Goal: Information Seeking & Learning: Learn about a topic

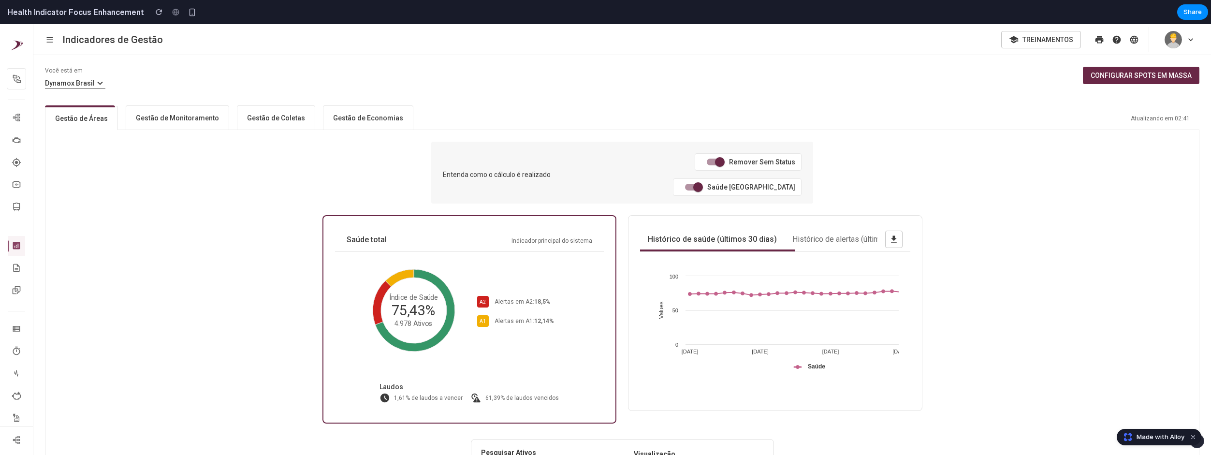
click at [715, 165] on span at bounding box center [720, 162] width 10 height 10
drag, startPoint x: 595, startPoint y: 163, endPoint x: 647, endPoint y: 175, distance: 53.2
click at [715, 163] on span at bounding box center [720, 162] width 10 height 10
click at [701, 178] on span at bounding box center [698, 187] width 18 height 18
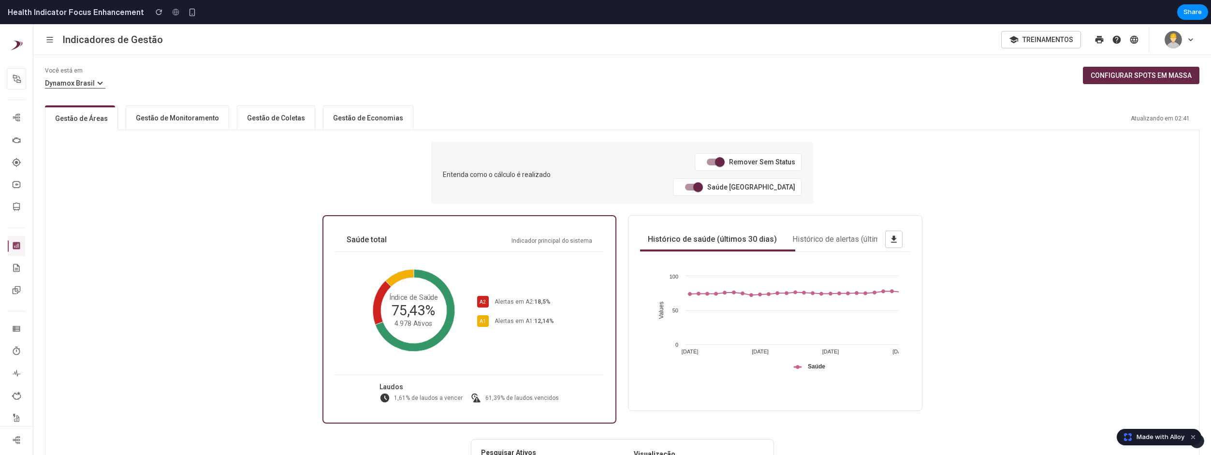
click at [166, 120] on h6 "Gestão de Monitoramento" at bounding box center [177, 118] width 83 height 10
drag, startPoint x: 200, startPoint y: 186, endPoint x: 213, endPoint y: 181, distance: 13.3
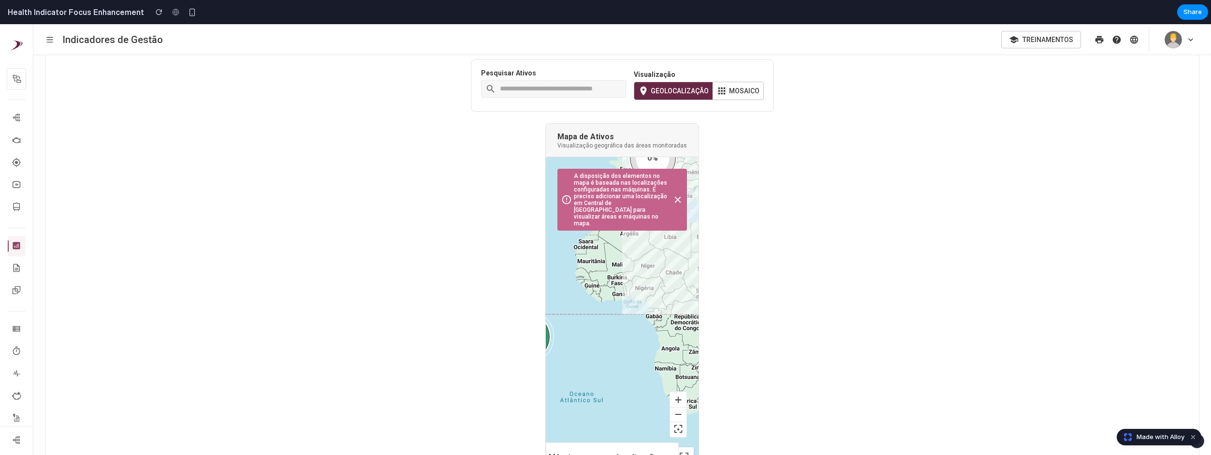
scroll to position [397, 0]
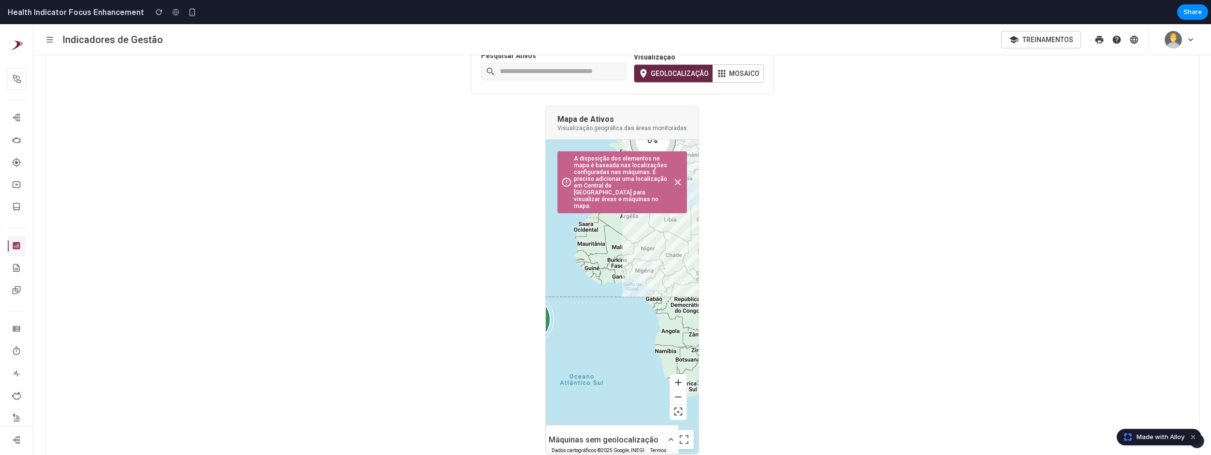
drag, startPoint x: 653, startPoint y: 267, endPoint x: 604, endPoint y: 272, distance: 49.1
click at [604, 268] on div "100% MADSON > 86,37% [PERSON_NAME] > 85,72% Área de demonstração - [PERSON_NAME…" at bounding box center [622, 297] width 153 height 314
drag, startPoint x: 638, startPoint y: 326, endPoint x: 676, endPoint y: 353, distance: 46.8
click at [676, 353] on div "100% MADSON > 86,37% [PERSON_NAME] > 85,72% Área de demonstração - Alisson Mour…" at bounding box center [622, 297] width 153 height 314
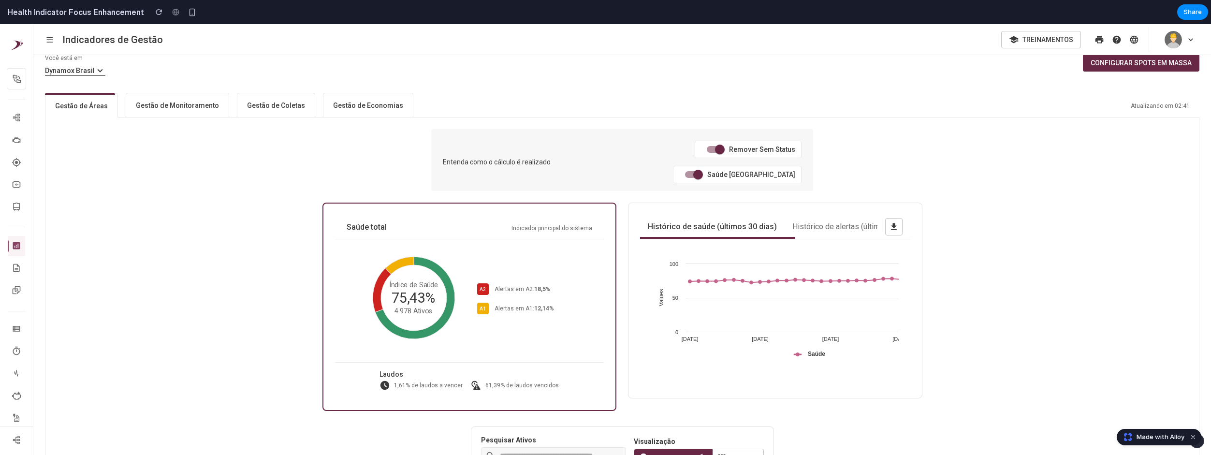
scroll to position [13, 0]
click at [619, 242] on div "Saúde total Indicador principal do sistema Índice de Saúde75,43%4.978 Ativos Pi…" at bounding box center [622, 306] width 600 height 208
click at [628, 245] on div "Histórico de saúde (últimos 30 dias) Histórico de alertas (últimos 30 dias) Cre…" at bounding box center [775, 300] width 294 height 196
click at [605, 244] on div "Saúde total Indicador principal do sistema Índice de Saúde75,43%4.978 Ativos Pi…" at bounding box center [469, 306] width 294 height 208
click at [210, 108] on h6 "Gestão de Monitoramento" at bounding box center [177, 105] width 83 height 10
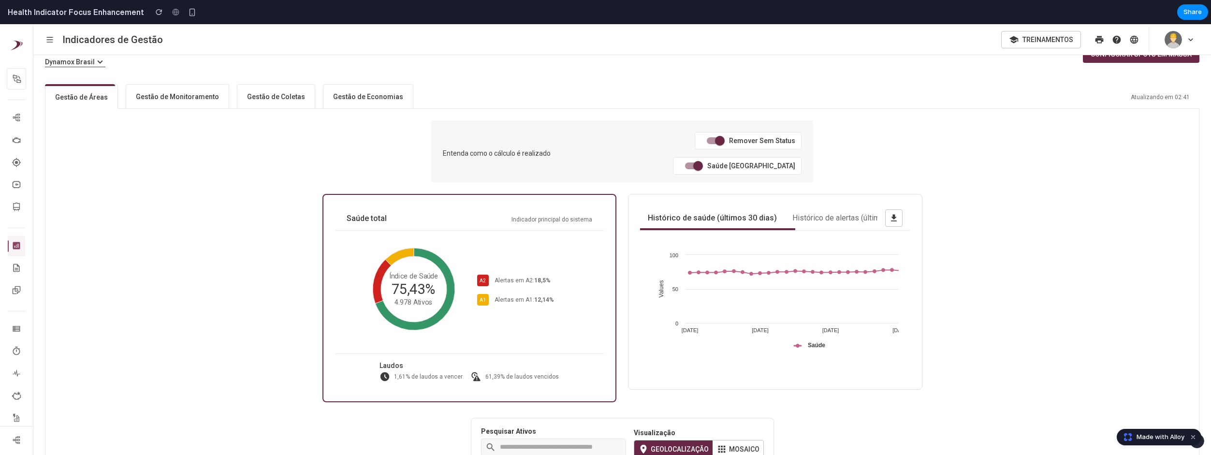
scroll to position [29, 0]
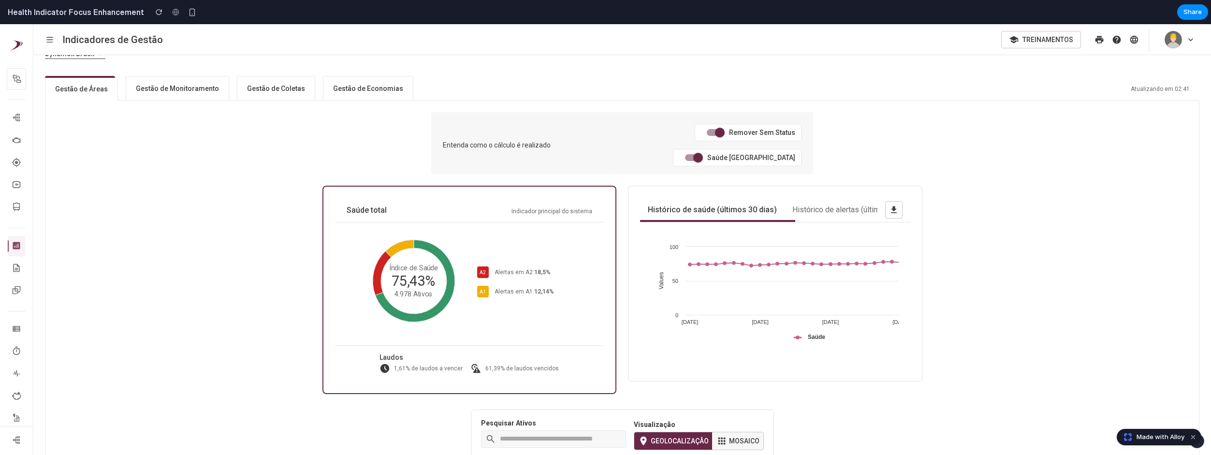
click at [734, 432] on button "Mosaico" at bounding box center [737, 440] width 51 height 17
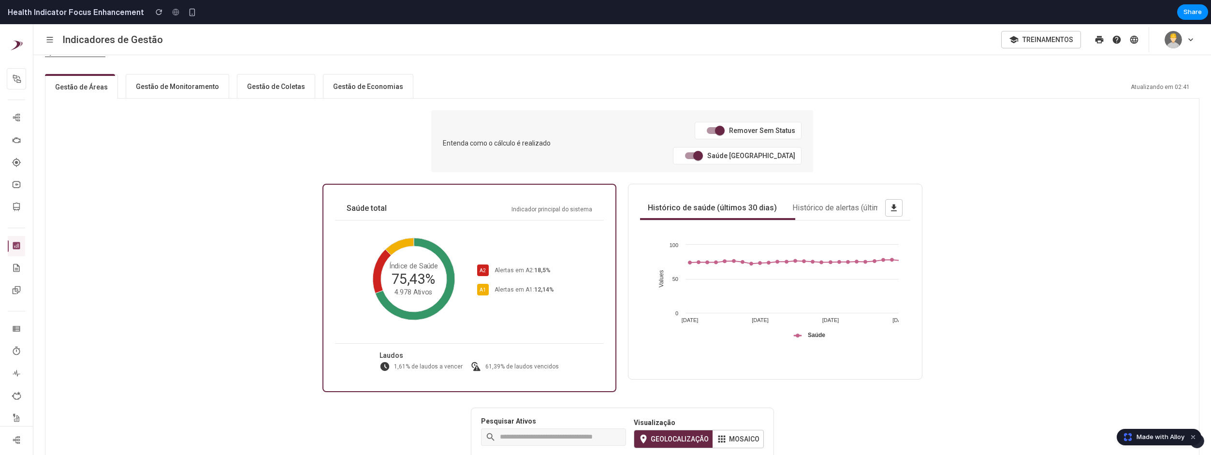
drag, startPoint x: 583, startPoint y: 402, endPoint x: 576, endPoint y: 411, distance: 11.5
click at [582, 418] on div "Pesquisar Ativos" at bounding box center [553, 434] width 145 height 32
click at [576, 430] on input "text" at bounding box center [561, 437] width 122 height 15
type input "*****"
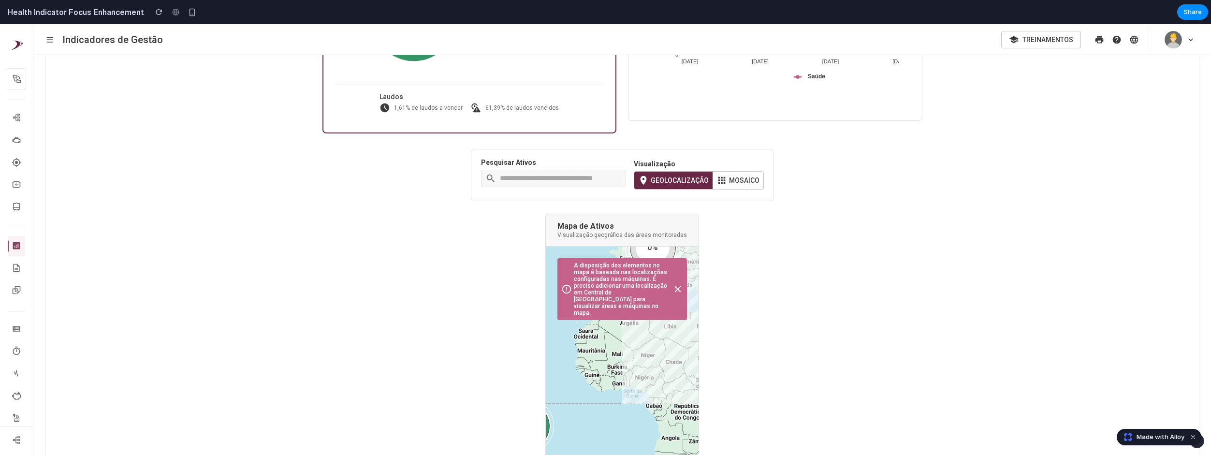
scroll to position [397, 0]
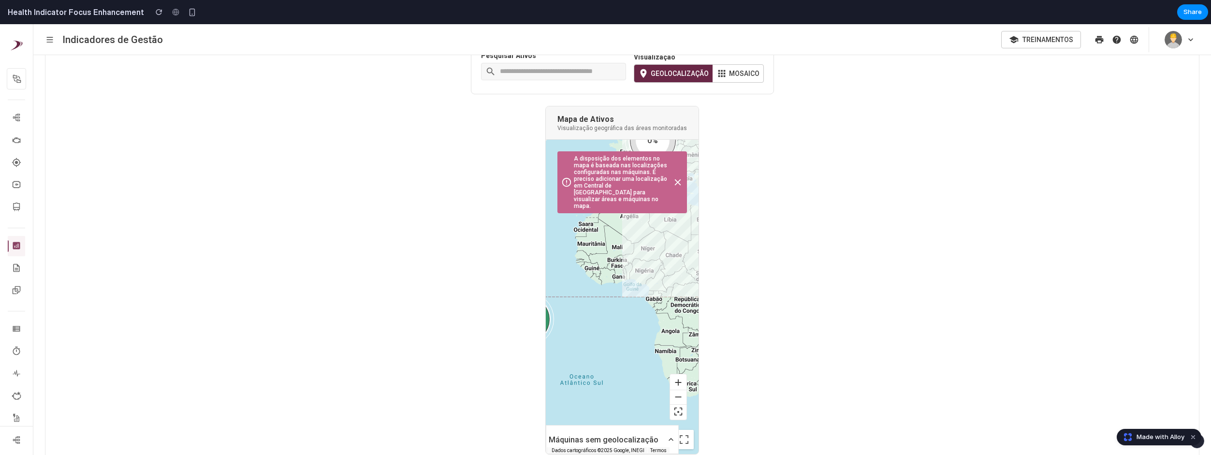
click at [577, 106] on div "Mapa de Ativos Visualização geográfica das áreas monitoradas" at bounding box center [622, 122] width 153 height 33
click at [673, 392] on icon at bounding box center [678, 397] width 11 height 11
click at [673, 377] on icon at bounding box center [678, 382] width 11 height 11
drag, startPoint x: 638, startPoint y: 304, endPoint x: 596, endPoint y: 310, distance: 42.0
click at [596, 310] on div "100% MADSON > 86,37% [PERSON_NAME] > 85,72% Área de demonstração - [PERSON_NAME…" at bounding box center [622, 297] width 153 height 314
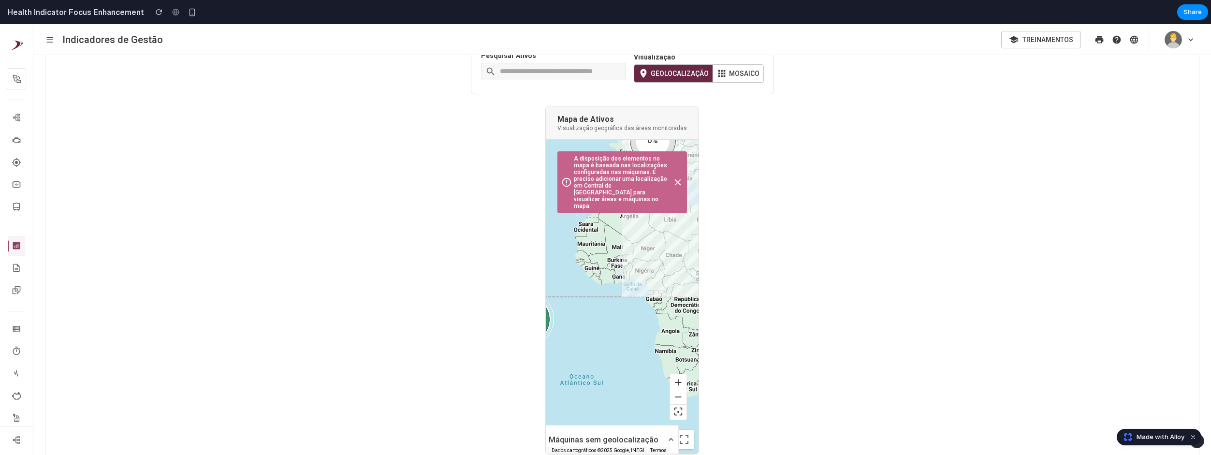
drag, startPoint x: 631, startPoint y: 295, endPoint x: 618, endPoint y: 299, distance: 13.8
click at [618, 299] on div "100% MADSON > 86,37% [PERSON_NAME] > 85,72% Área de demonstração - [PERSON_NAME…" at bounding box center [622, 297] width 153 height 314
click at [488, 273] on div "Entenda como o cálculo é realizado Remover Sem Status Saúde Ponderada Saúde tot…" at bounding box center [622, 99] width 1154 height 733
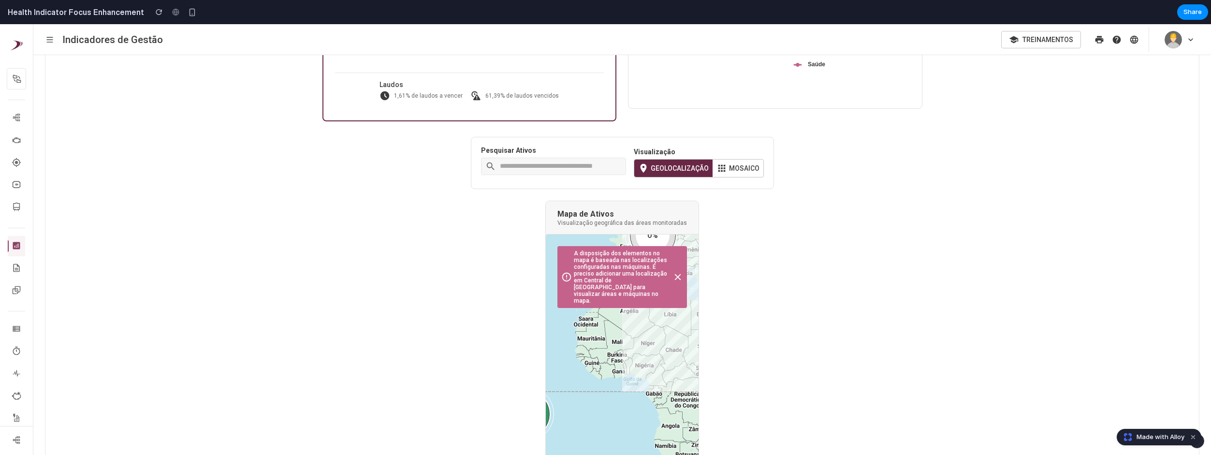
scroll to position [253, 0]
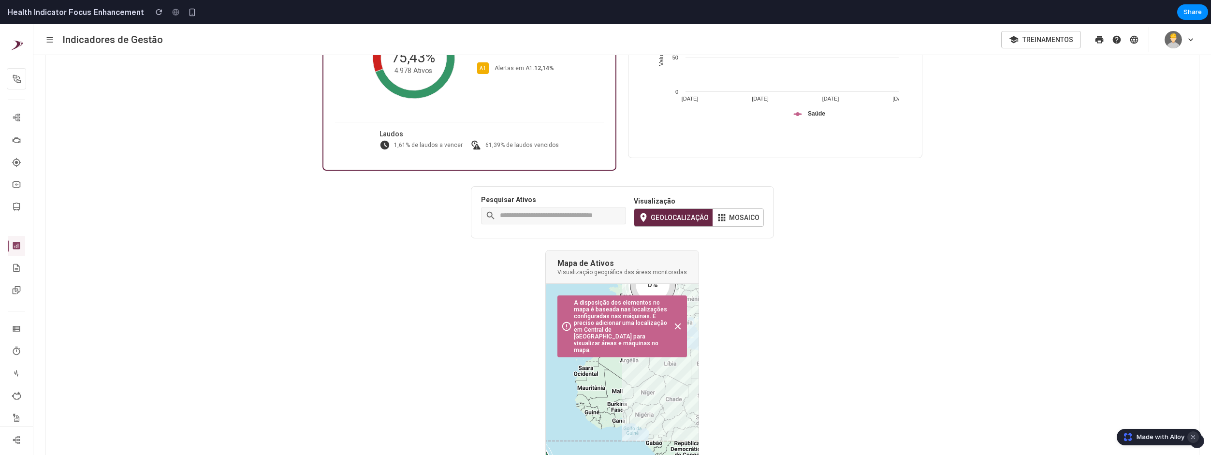
click at [1191, 439] on button "Dismiss watermark" at bounding box center [1193, 437] width 12 height 12
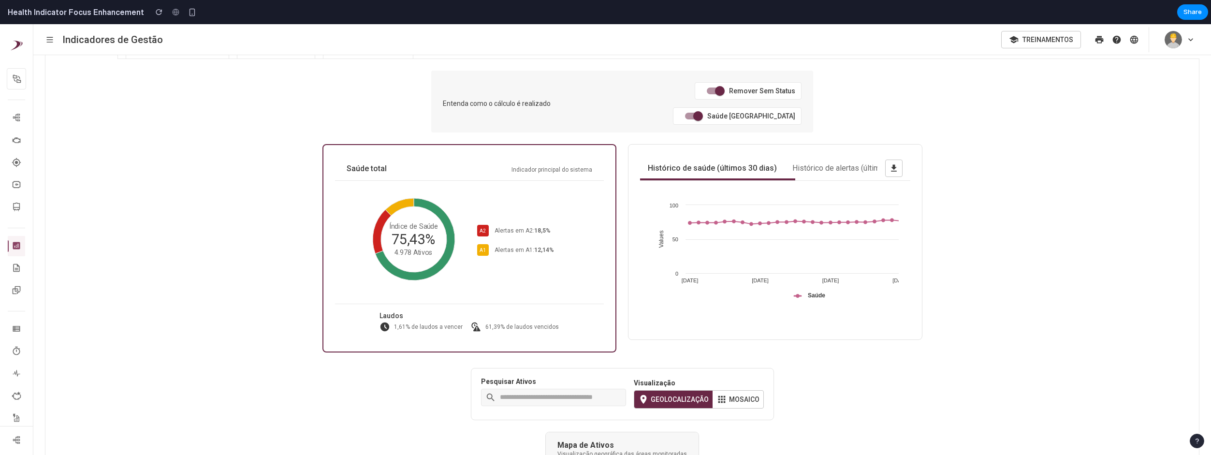
scroll to position [0, 0]
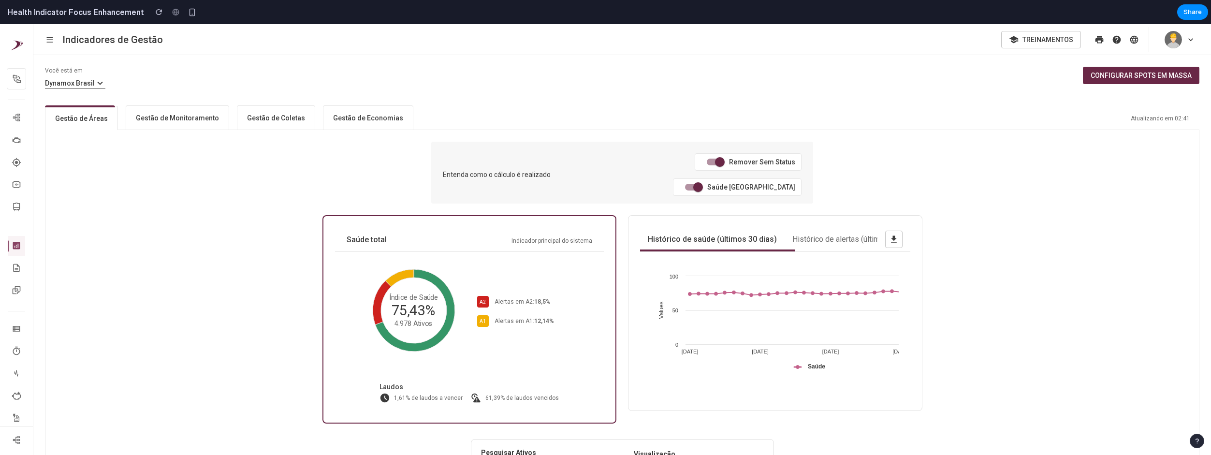
click at [1198, 446] on button "button" at bounding box center [1197, 441] width 15 height 15
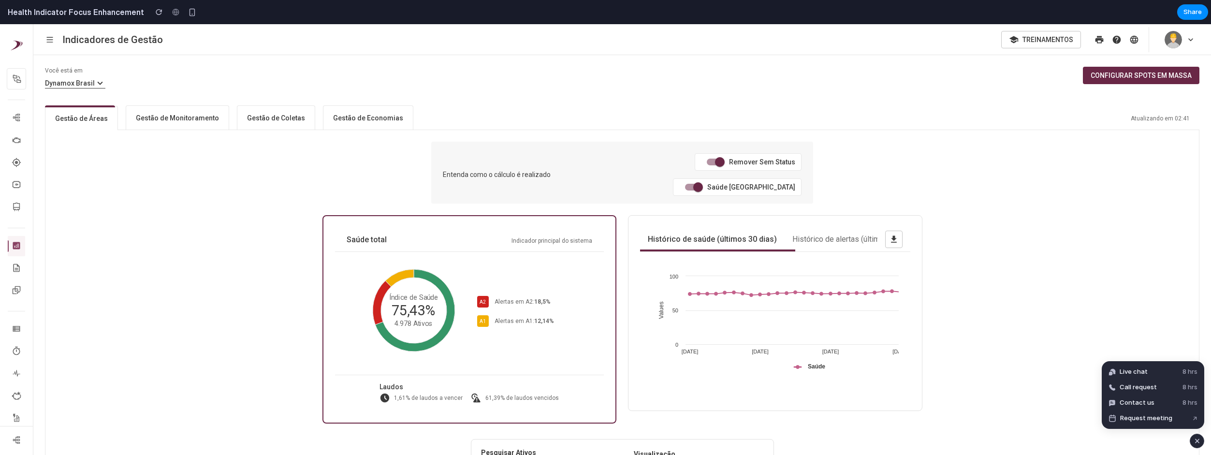
click at [1194, 440] on div "button" at bounding box center [1197, 441] width 8 height 12
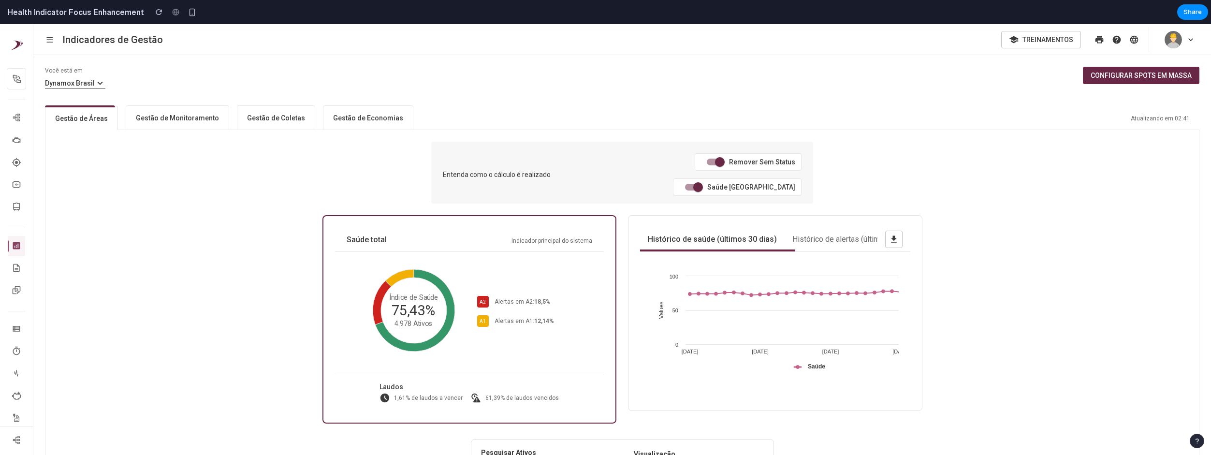
click at [1194, 440] on div "button" at bounding box center [1197, 441] width 7 height 7
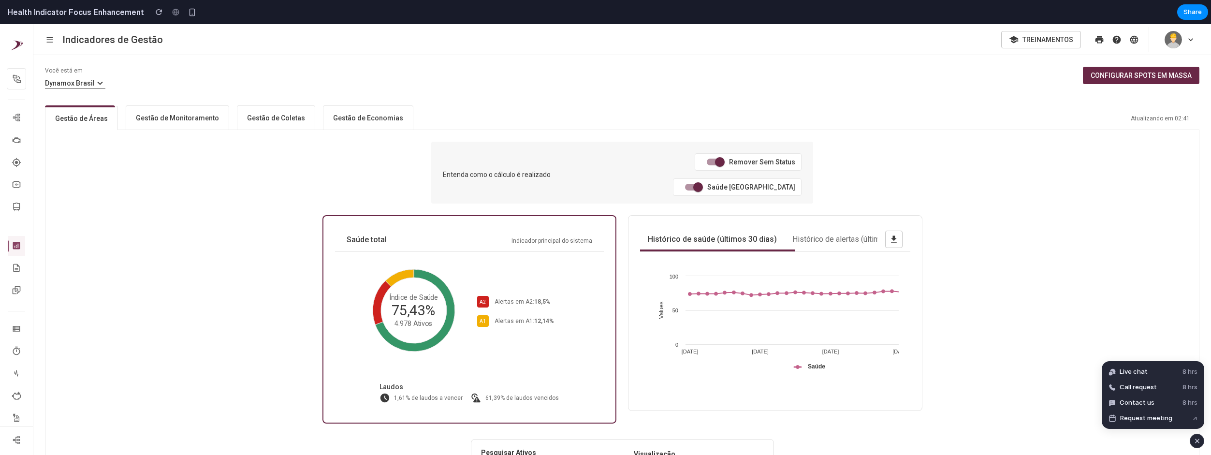
click at [1194, 440] on div "button" at bounding box center [1197, 441] width 8 height 12
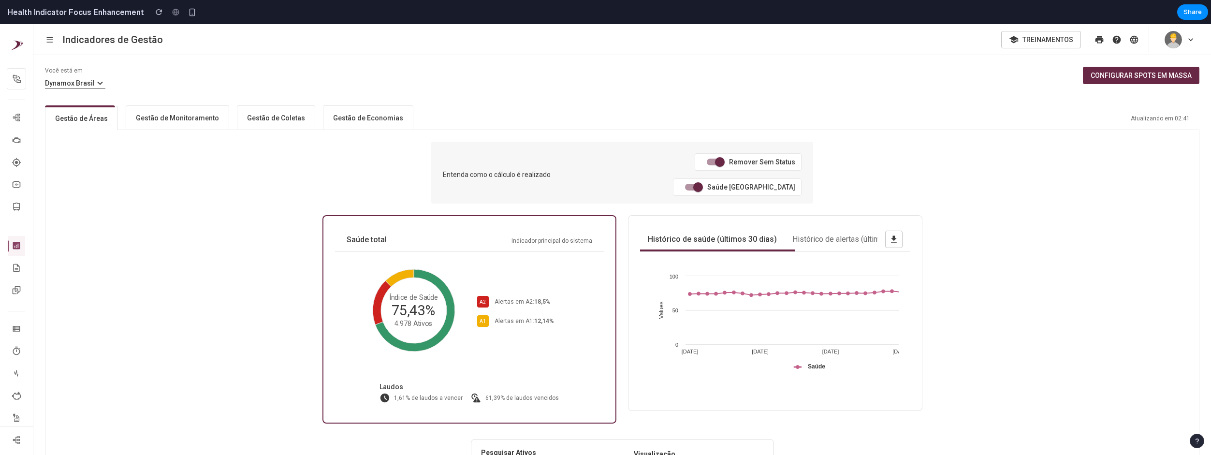
click at [190, 14] on button "button" at bounding box center [192, 12] width 15 height 15
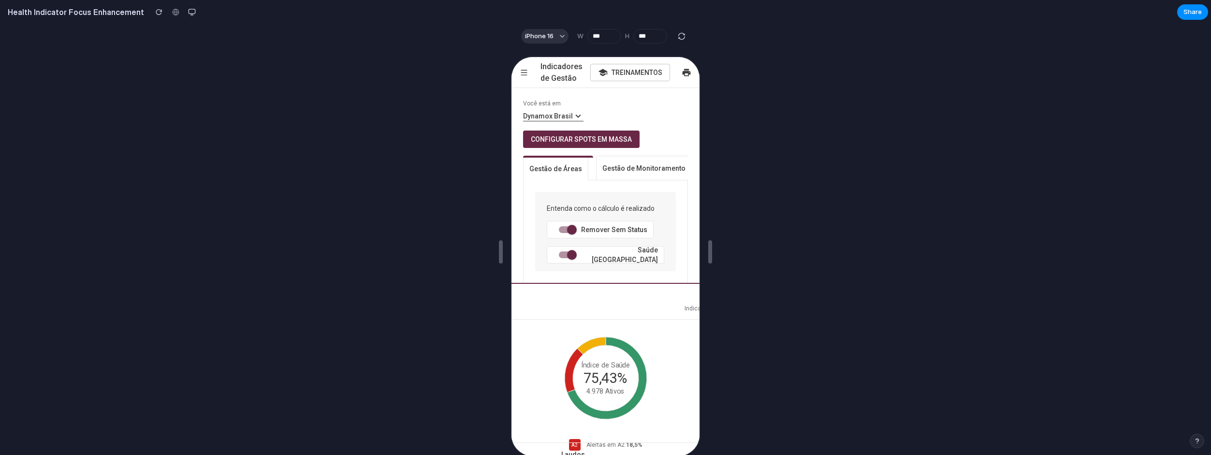
drag, startPoint x: 609, startPoint y: 174, endPoint x: 596, endPoint y: 168, distance: 14.3
click at [608, 174] on button "Gestão de Monitoramento" at bounding box center [643, 167] width 96 height 24
click at [185, 16] on button "button" at bounding box center [192, 12] width 15 height 15
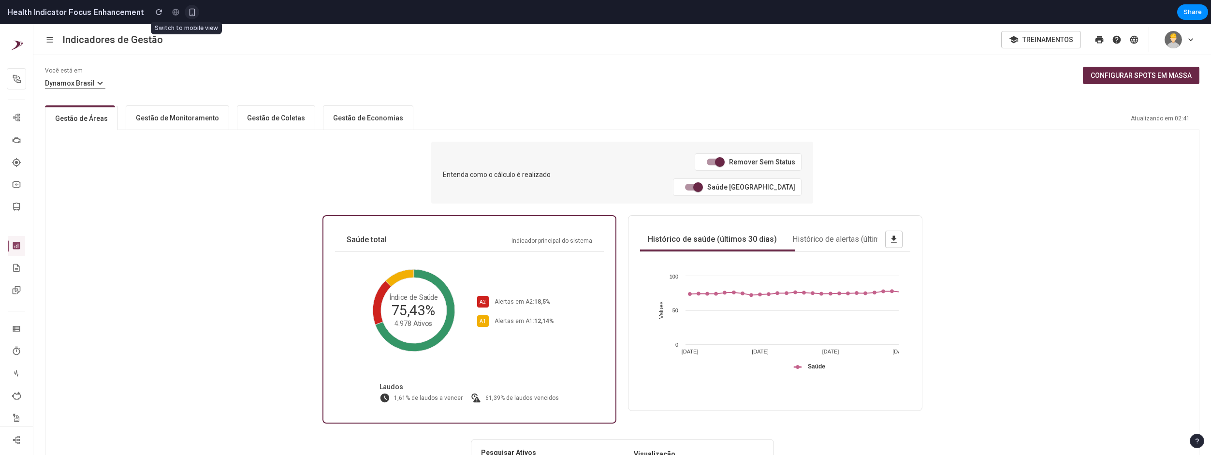
click at [188, 15] on div "button" at bounding box center [192, 12] width 8 height 8
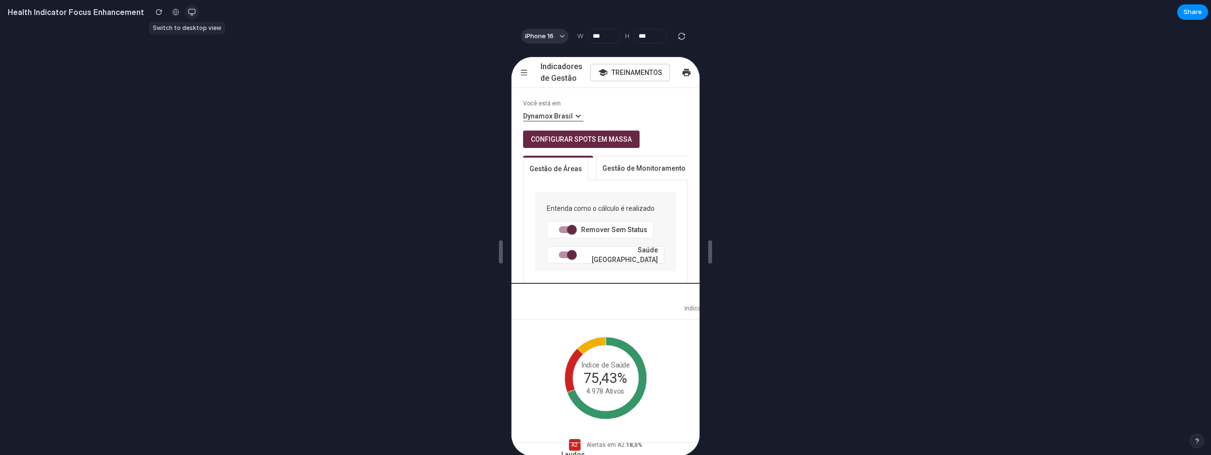
click at [188, 15] on div "button" at bounding box center [192, 12] width 8 height 8
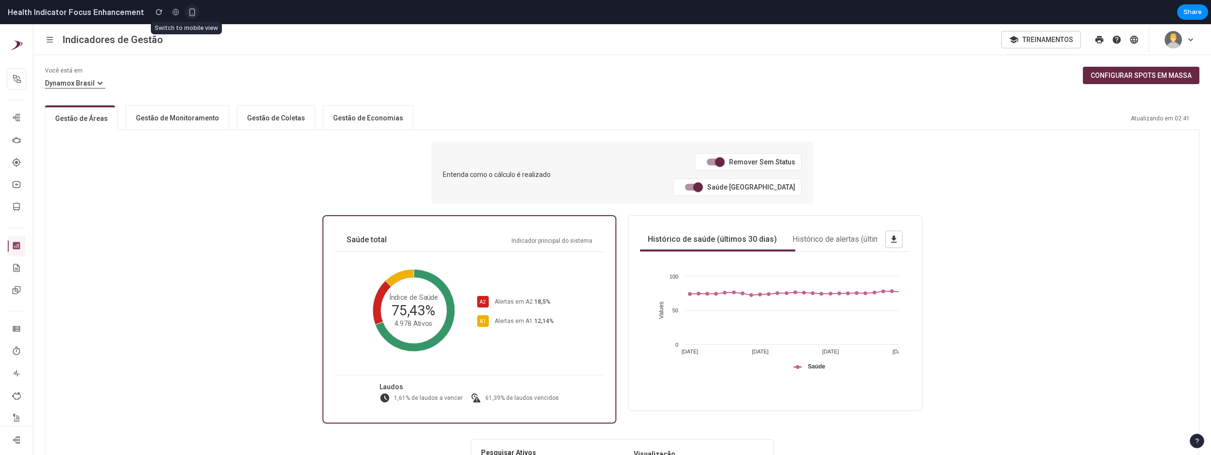
click at [188, 15] on div "button" at bounding box center [192, 12] width 8 height 8
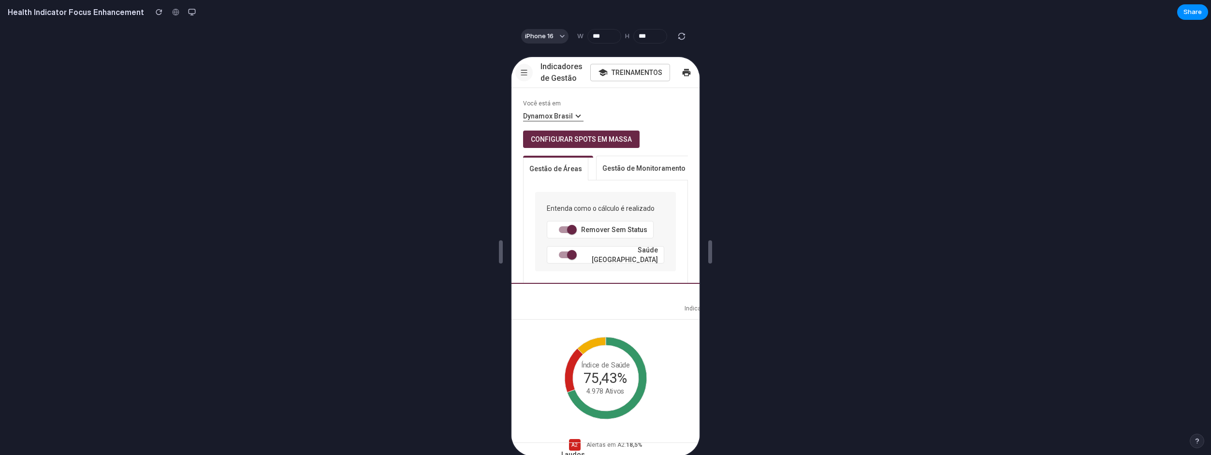
click at [524, 70] on icon "button" at bounding box center [523, 72] width 10 height 10
click at [525, 71] on icon "button" at bounding box center [523, 71] width 6 height 5
drag, startPoint x: 525, startPoint y: 71, endPoint x: 630, endPoint y: 129, distance: 120.1
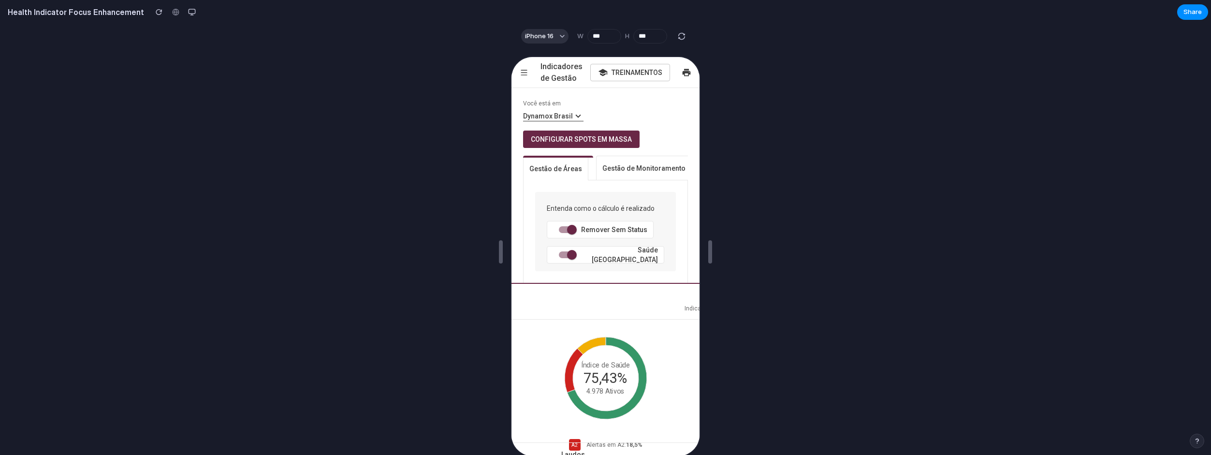
click at [525, 72] on icon "button" at bounding box center [523, 71] width 6 height 5
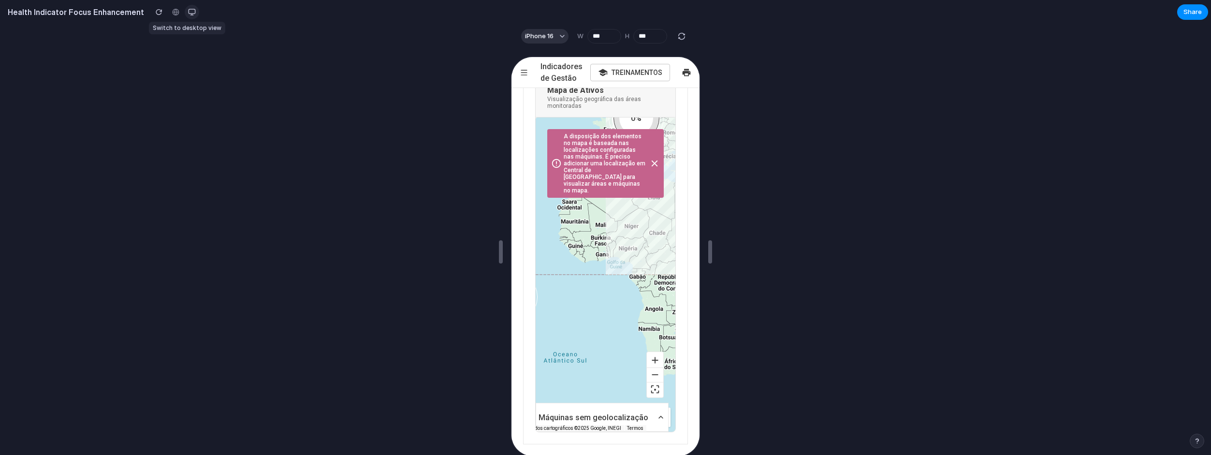
click at [188, 15] on div "button" at bounding box center [192, 12] width 8 height 8
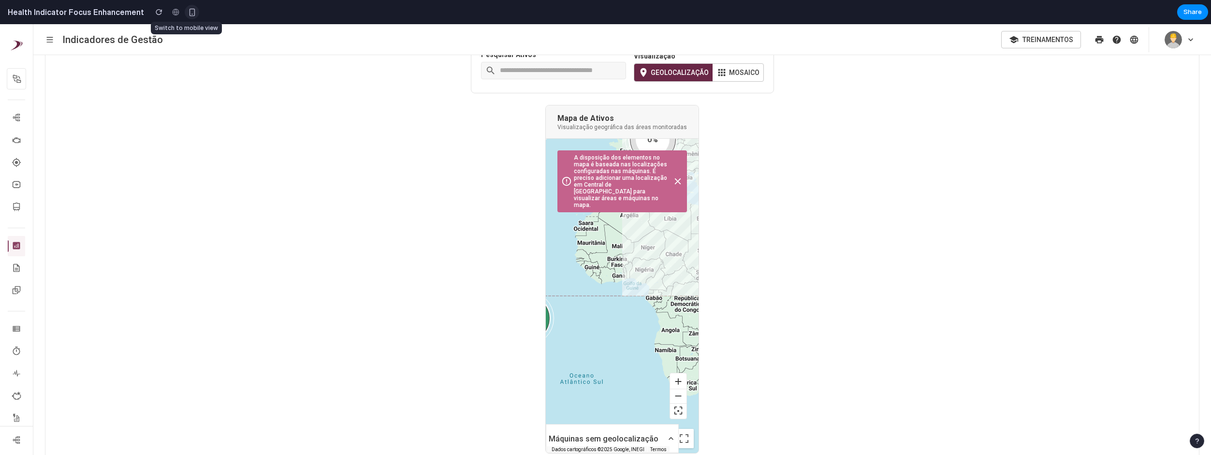
scroll to position [397, 0]
drag, startPoint x: 340, startPoint y: 211, endPoint x: 332, endPoint y: 213, distance: 8.4
click at [337, 213] on div "Entenda como o cálculo é realizado Remover Sem Status Saúde Ponderada Saúde tot…" at bounding box center [622, 99] width 1154 height 733
